Goal: Information Seeking & Learning: Stay updated

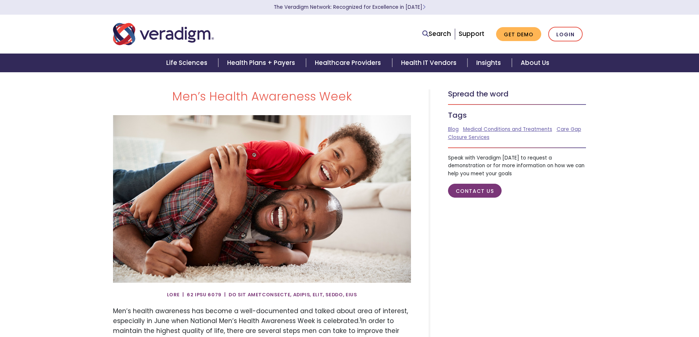
click at [171, 31] on img "Veradigm logo" at bounding box center [163, 34] width 101 height 24
